Goal: Task Accomplishment & Management: Use online tool/utility

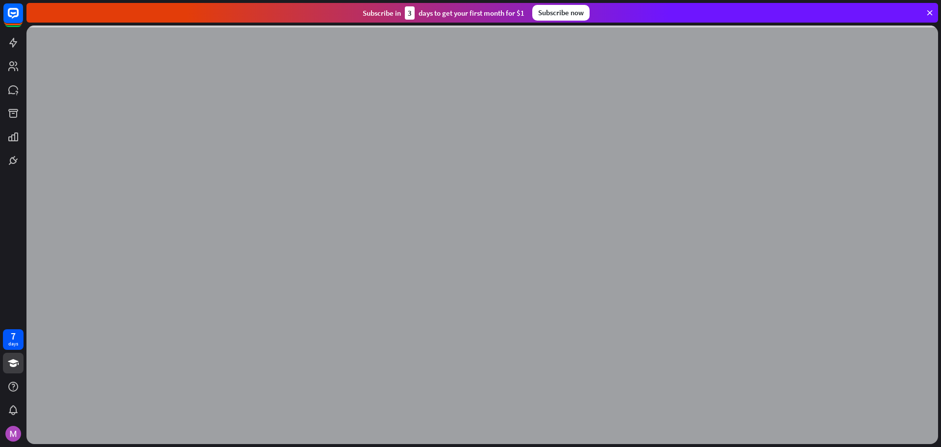
select select "**"
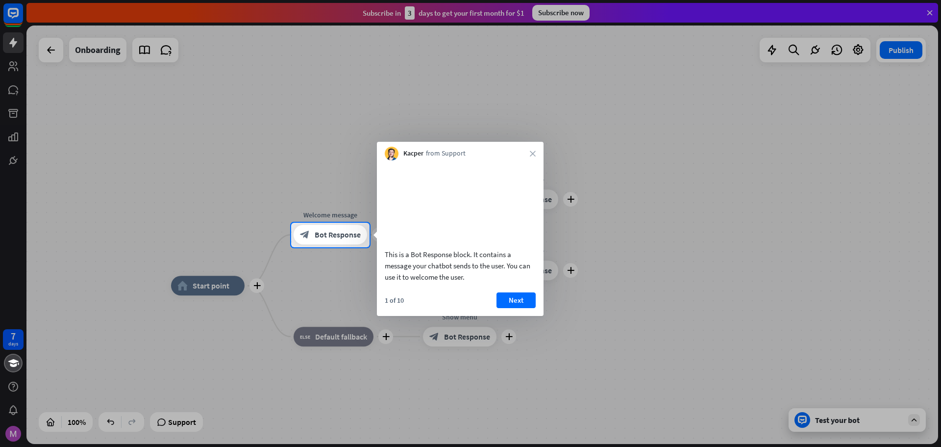
click at [519, 308] on button "Next" at bounding box center [516, 300] width 39 height 16
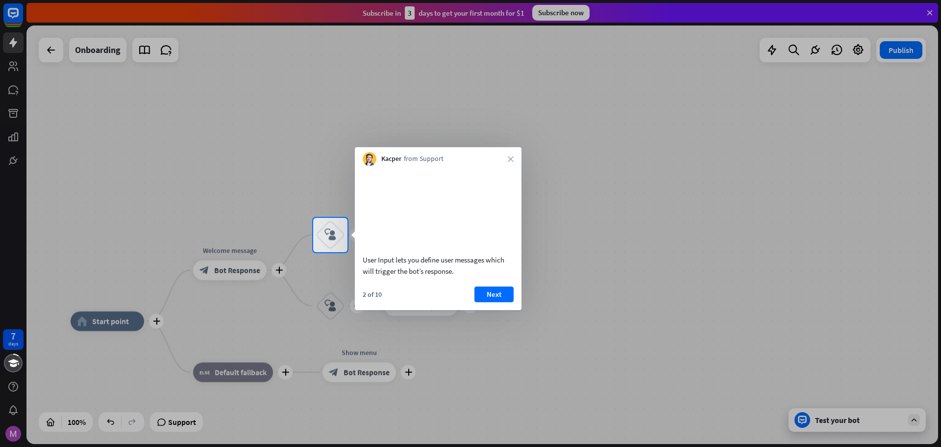
drag, startPoint x: 448, startPoint y: 108, endPoint x: 596, endPoint y: 108, distance: 148.0
click at [596, 108] on body "7 days close Product Help First steps Get started with ChatBot Help Center Foll…" at bounding box center [470, 223] width 941 height 447
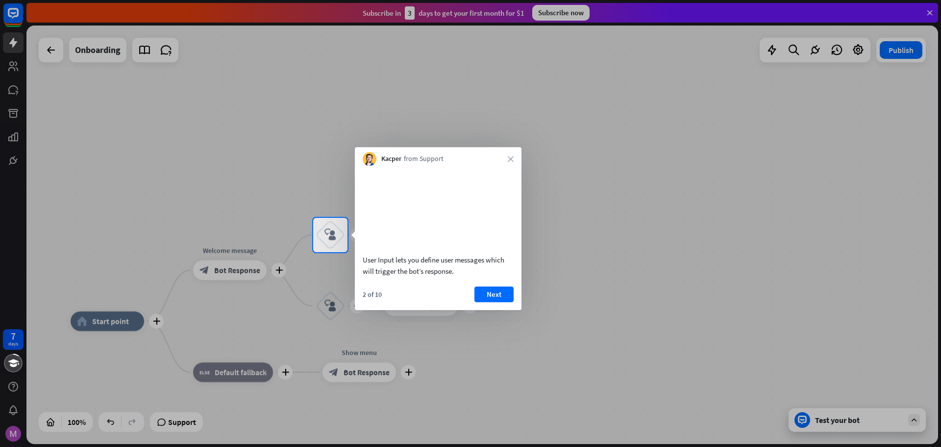
drag, startPoint x: 375, startPoint y: 173, endPoint x: 481, endPoint y: 160, distance: 106.7
drag, startPoint x: 524, startPoint y: 110, endPoint x: 517, endPoint y: 87, distance: 24.3
click at [517, 87] on body "7 days close Product Help First steps Get started with ChatBot Help Center Foll…" at bounding box center [470, 223] width 941 height 447
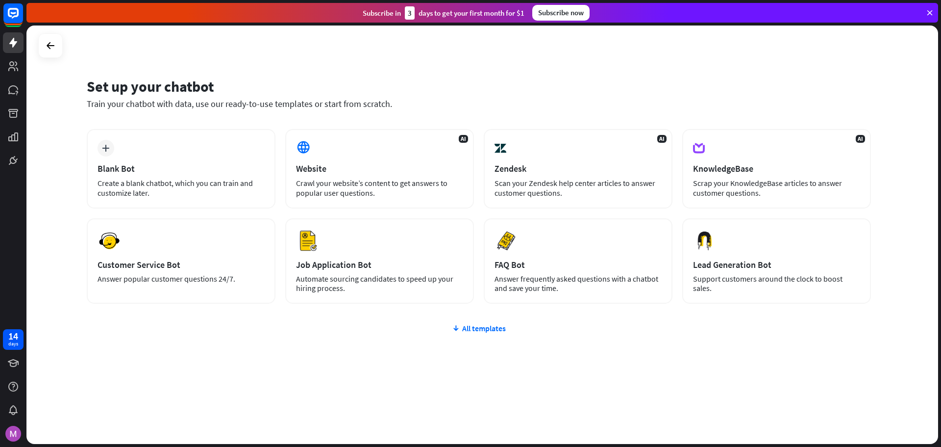
click at [391, 90] on div "Set up your chatbot" at bounding box center [479, 86] width 784 height 19
click at [611, 89] on div "Set up your chatbot" at bounding box center [479, 86] width 784 height 19
click at [46, 41] on icon at bounding box center [51, 46] width 12 height 12
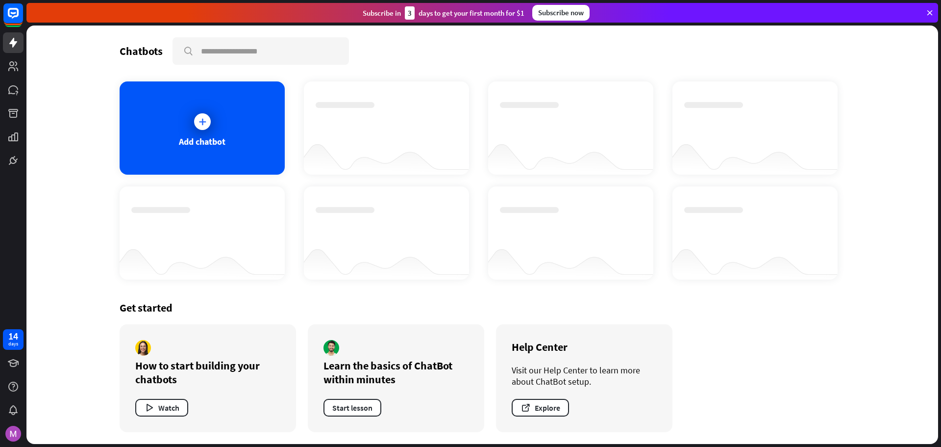
click at [412, 61] on div "Chatbots search" at bounding box center [482, 50] width 725 height 27
click at [201, 126] on div at bounding box center [202, 121] width 17 height 17
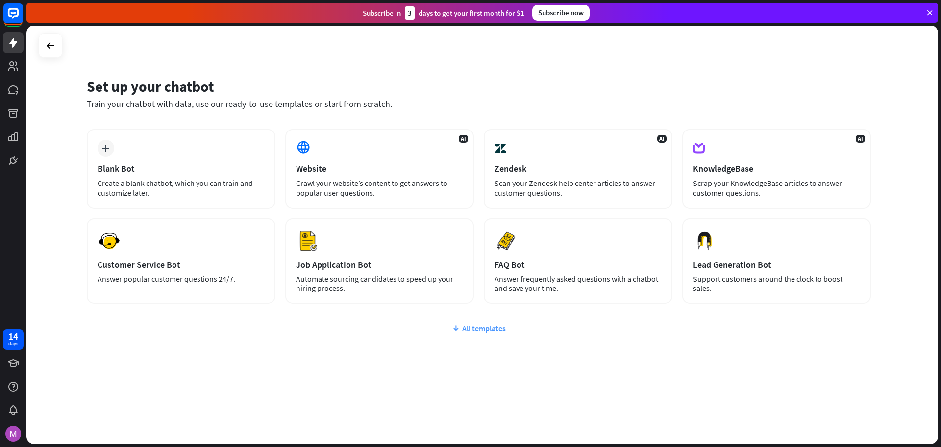
click at [480, 327] on div "All templates" at bounding box center [479, 328] width 784 height 10
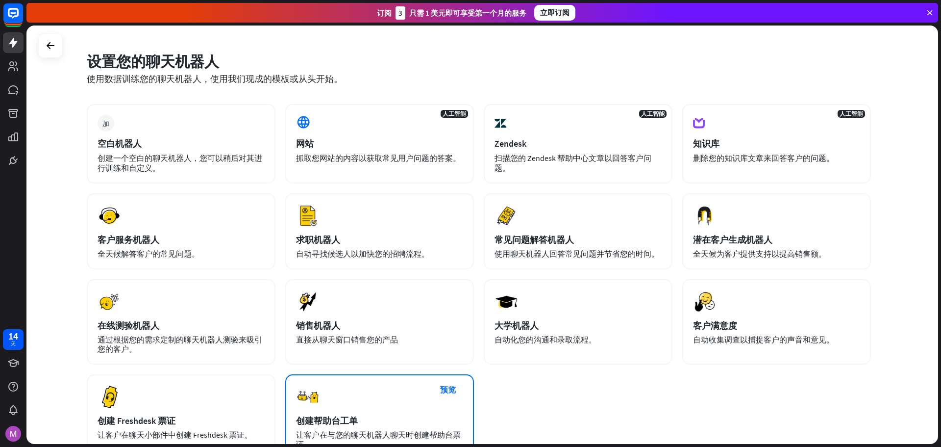
scroll to position [11, 0]
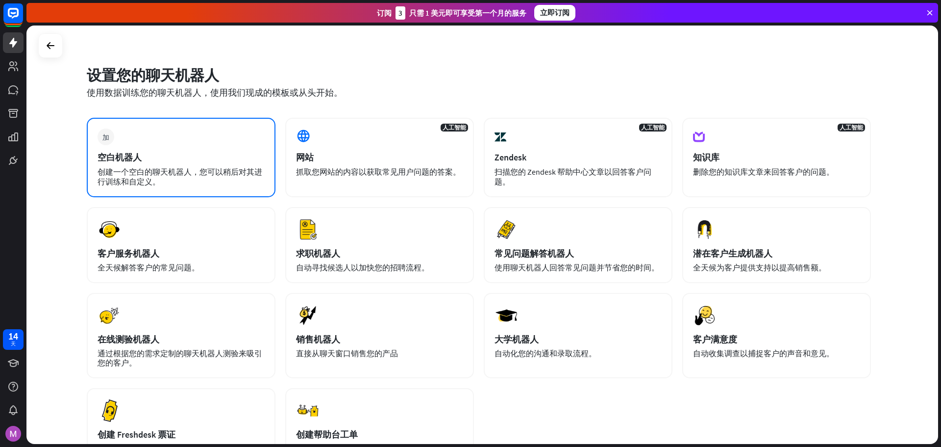
click at [170, 166] on div "加 空白机器人 创建一个空白的聊天机器人，您可以稍后对其进行训练和自定义。" at bounding box center [181, 157] width 189 height 79
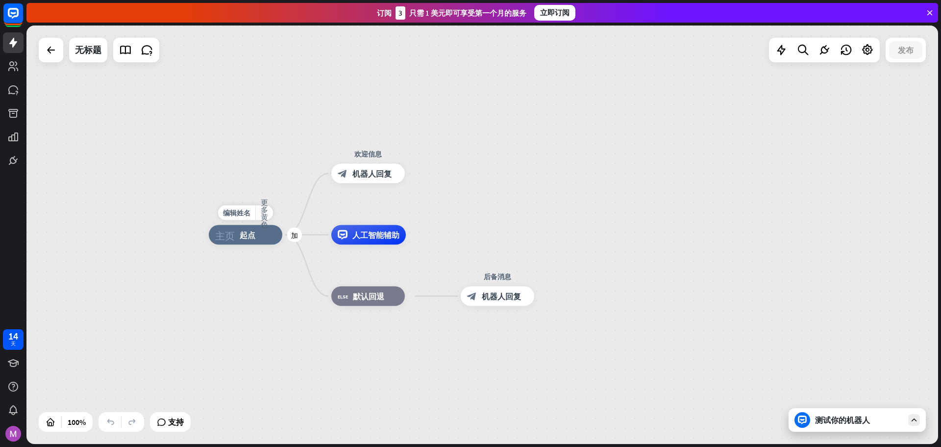
click at [244, 240] on div "主页_2 起点" at bounding box center [246, 235] width 74 height 20
click at [870, 52] on icon at bounding box center [867, 50] width 13 height 13
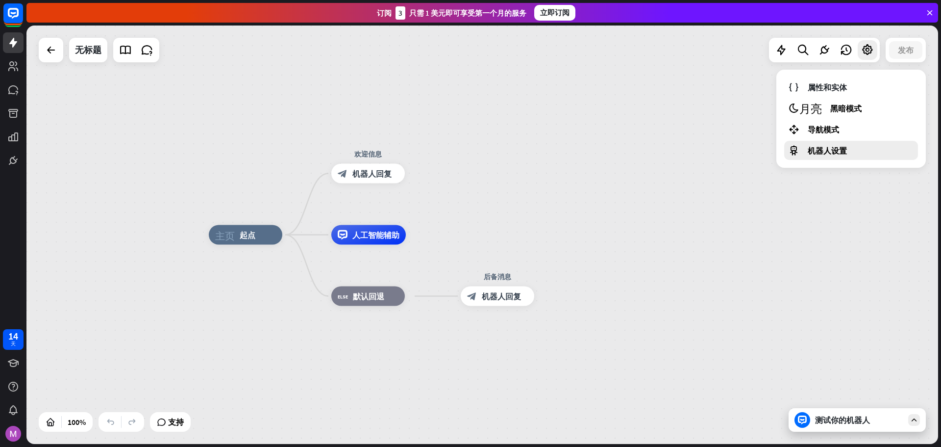
click at [843, 152] on font "机器人设置" at bounding box center [827, 151] width 39 height 10
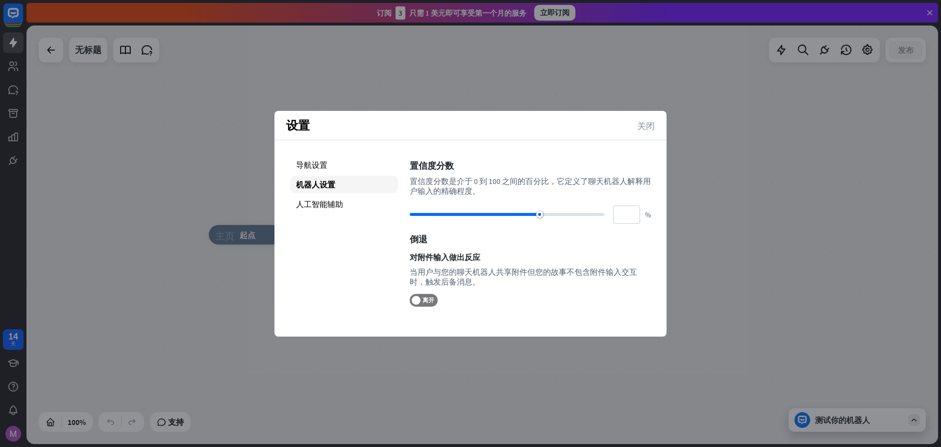
click at [647, 128] on font "关闭" at bounding box center [646, 125] width 18 height 9
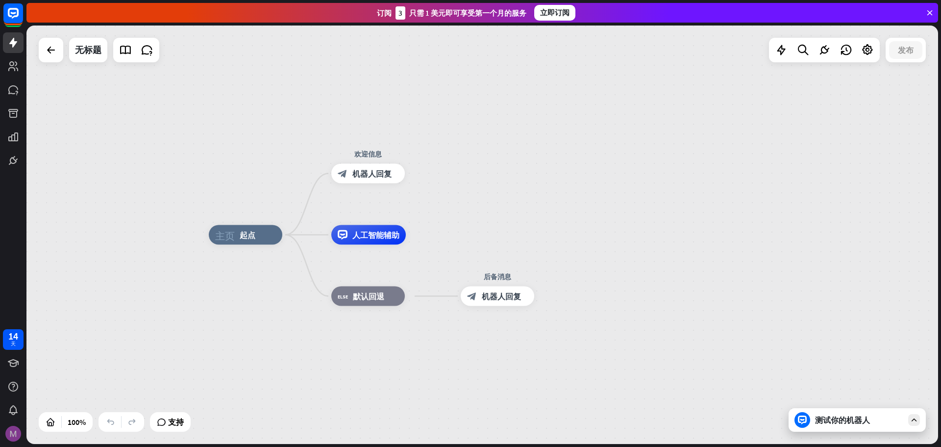
click at [17, 436] on img at bounding box center [13, 433] width 16 height 16
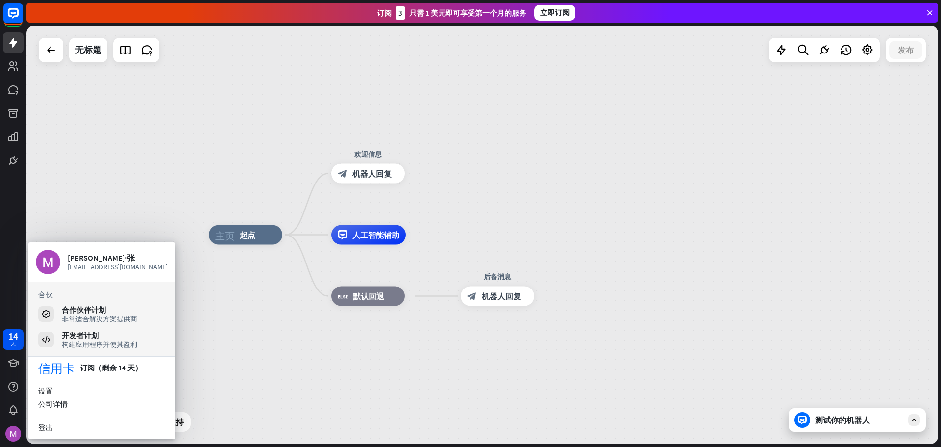
click at [108, 182] on div "主页_2 起点 欢迎信息 block_bot_response 机器人回复 人工智能辅助 block_fallback 默认回退 后备消息 block_bot…" at bounding box center [482, 234] width 912 height 418
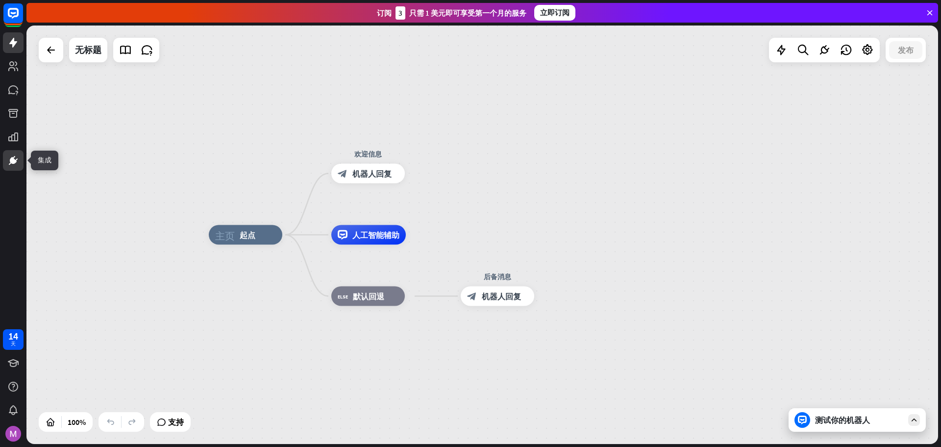
click at [13, 155] on icon at bounding box center [13, 160] width 12 height 12
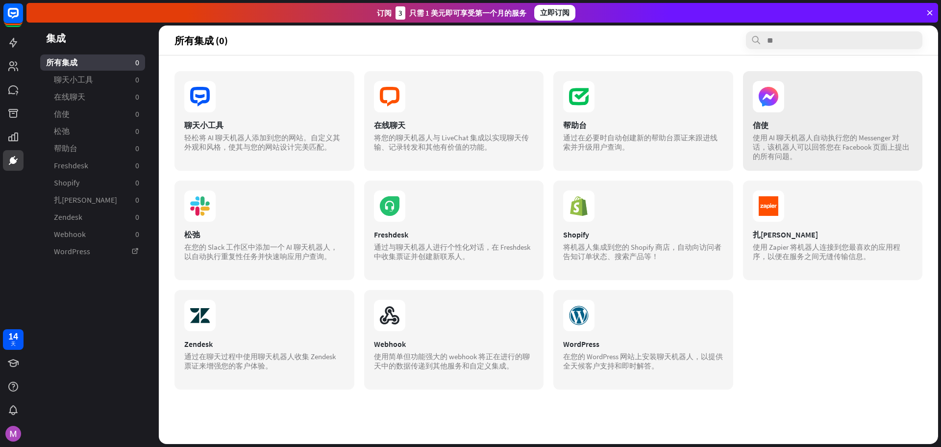
click at [851, 105] on section at bounding box center [833, 96] width 160 height 31
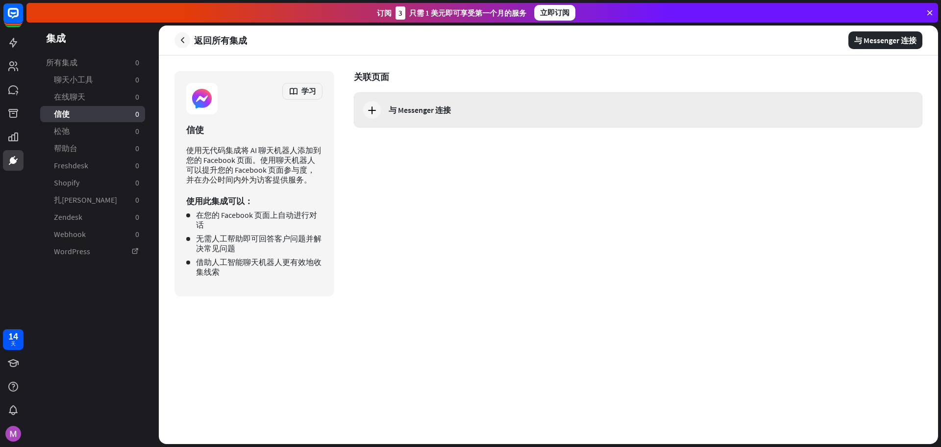
click at [427, 113] on font "与 Messenger 连接" at bounding box center [420, 110] width 62 height 10
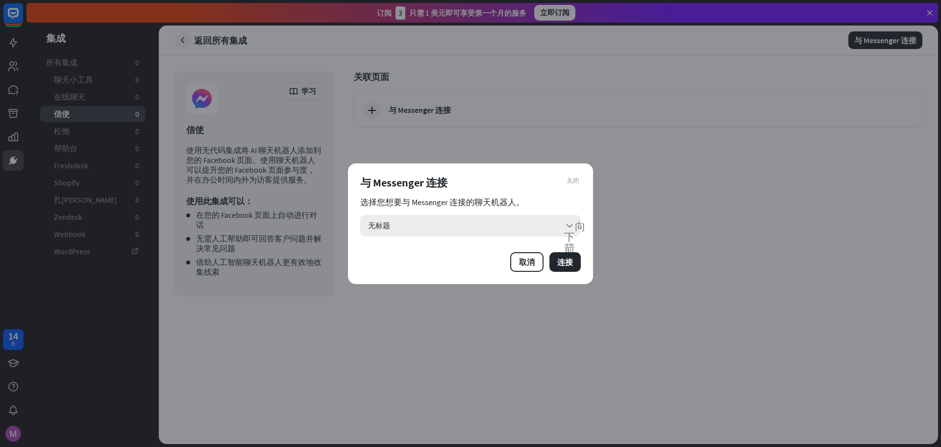
click at [546, 224] on div "无标题 向下箭头" at bounding box center [470, 226] width 221 height 22
click at [423, 228] on input "search" at bounding box center [463, 226] width 191 height 22
click at [572, 196] on div "关闭 与 Messenger 连接 选择您想要与 Messenger 连接的聊天机器人。 向下箭头 取消 连接" at bounding box center [470, 223] width 245 height 121
click at [395, 229] on div "无标题 向下箭头" at bounding box center [470, 226] width 221 height 22
click at [402, 230] on input "search" at bounding box center [463, 226] width 191 height 22
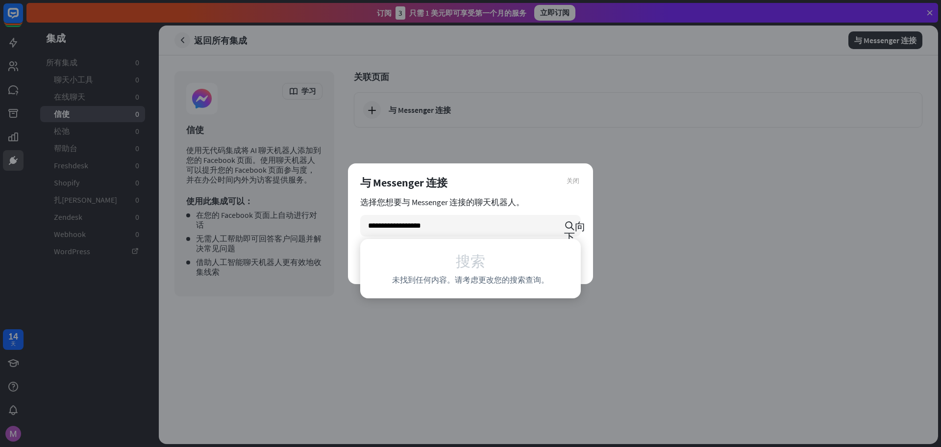
type input "**********"
click at [530, 191] on div "**********" at bounding box center [470, 223] width 245 height 121
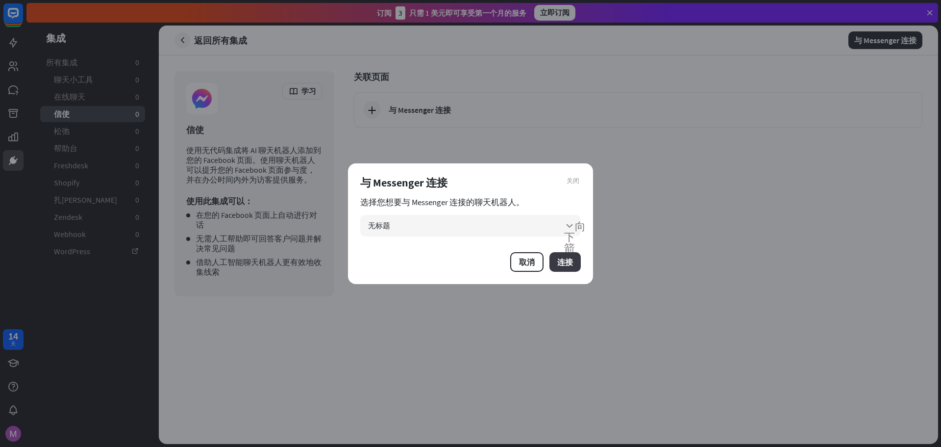
click at [572, 263] on font "连接" at bounding box center [565, 262] width 16 height 10
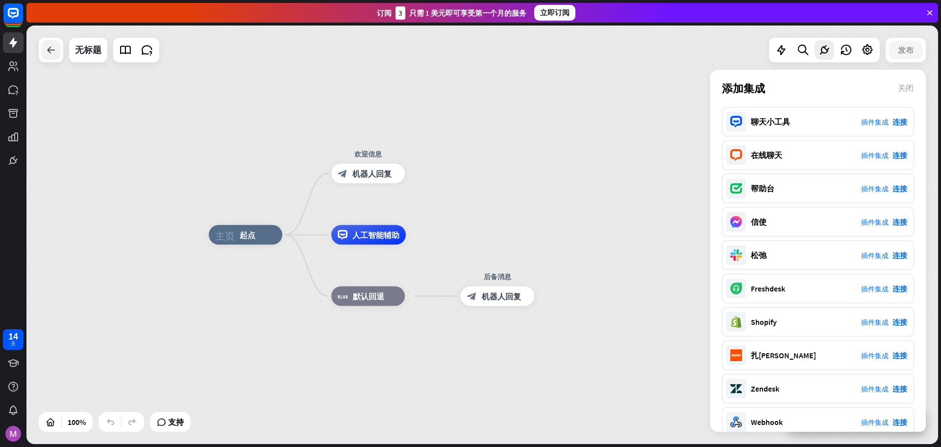
click at [53, 49] on icon at bounding box center [51, 50] width 12 height 12
